Goal: Task Accomplishment & Management: Complete application form

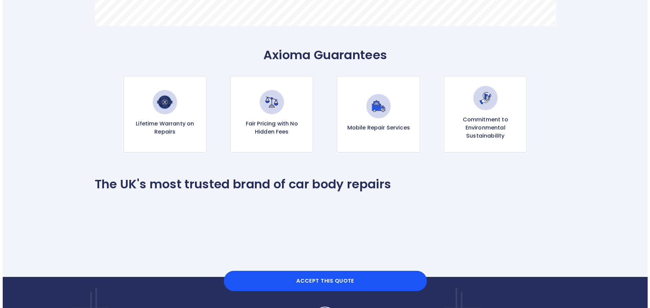
scroll to position [643, 0]
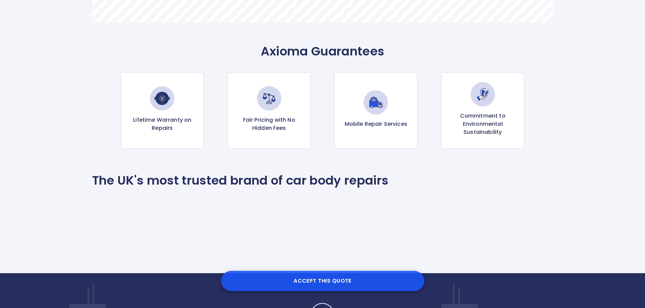
click at [343, 276] on button "Accept this Quote" at bounding box center [322, 281] width 203 height 20
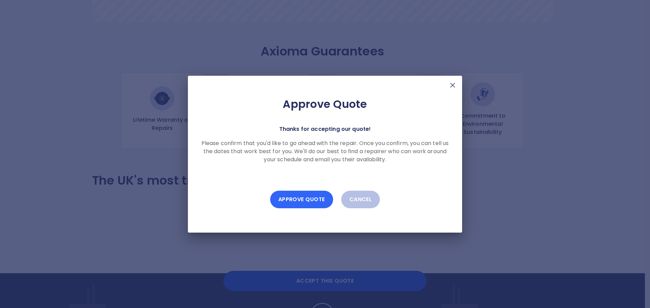
click at [310, 200] on button "Approve Quote" at bounding box center [301, 200] width 63 height 18
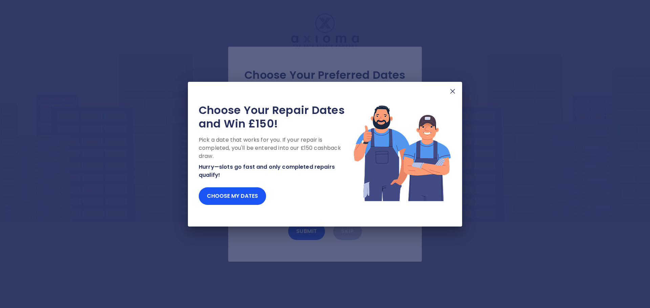
click at [451, 92] on img at bounding box center [453, 91] width 8 height 8
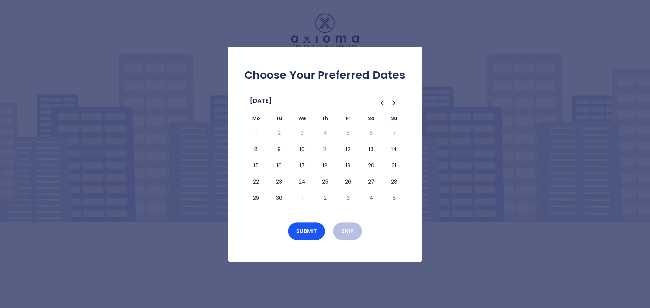
click at [258, 149] on button "8" at bounding box center [256, 149] width 12 height 11
click at [261, 143] on td "8" at bounding box center [255, 150] width 23 height 16
click at [257, 149] on button "8" at bounding box center [256, 149] width 12 height 11
click at [256, 146] on button "8" at bounding box center [256, 149] width 12 height 11
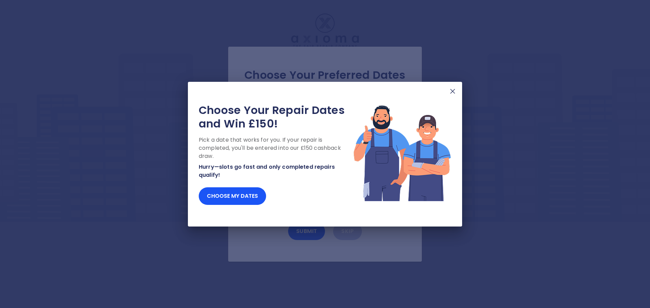
click at [451, 91] on img at bounding box center [453, 91] width 8 height 8
click at [453, 90] on img at bounding box center [453, 91] width 8 height 8
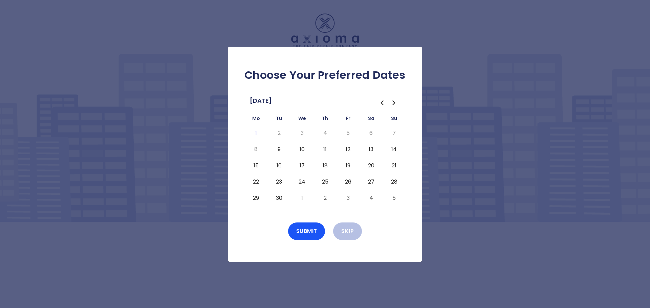
click at [278, 150] on button "9" at bounding box center [279, 149] width 12 height 11
click at [304, 233] on button "Submit" at bounding box center [306, 232] width 37 height 18
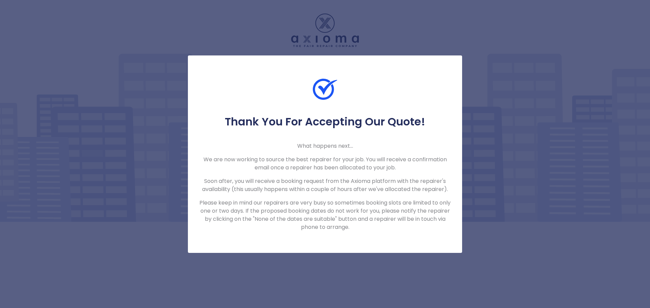
click at [536, 260] on div "Thank You For Accepting Our Quote! What happens next... We are now working to s…" at bounding box center [325, 154] width 650 height 308
